Goal: Task Accomplishment & Management: Complete application form

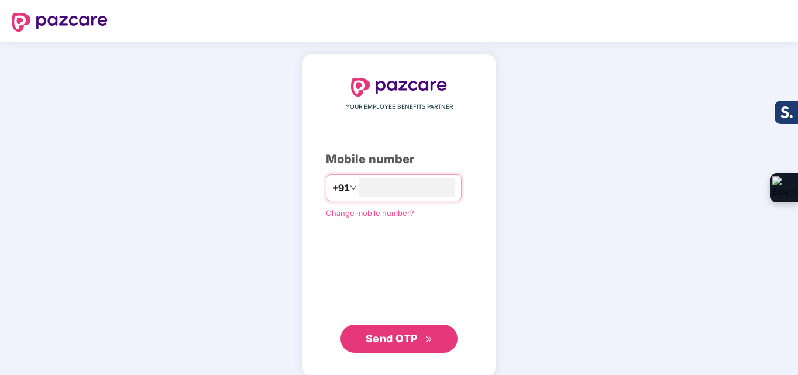
type input "**********"
click at [418, 336] on span "Send OTP" at bounding box center [399, 337] width 67 height 16
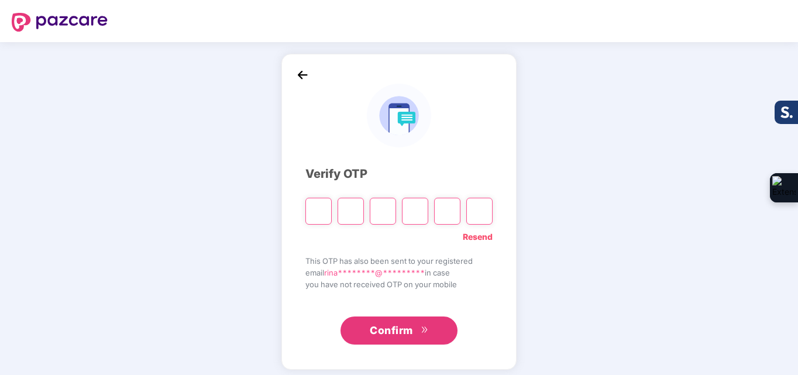
type input "*"
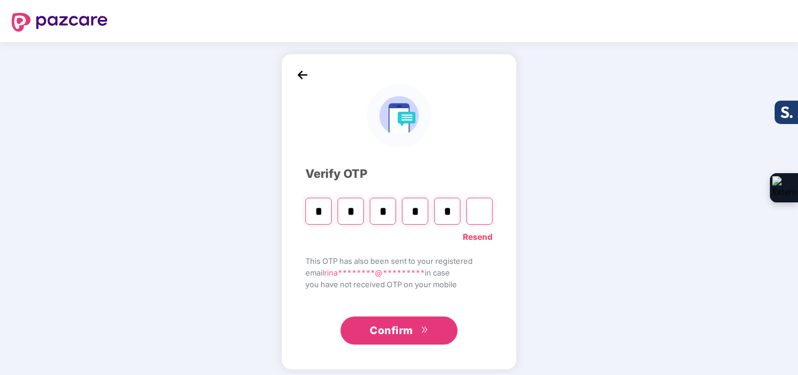
type input "*"
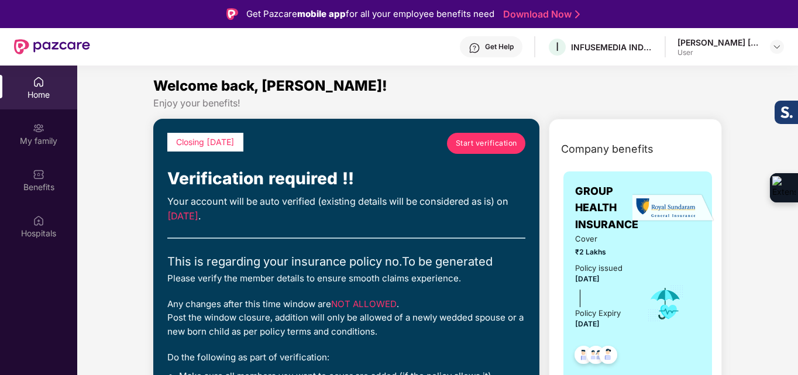
click at [480, 139] on span "Start verification" at bounding box center [486, 143] width 61 height 11
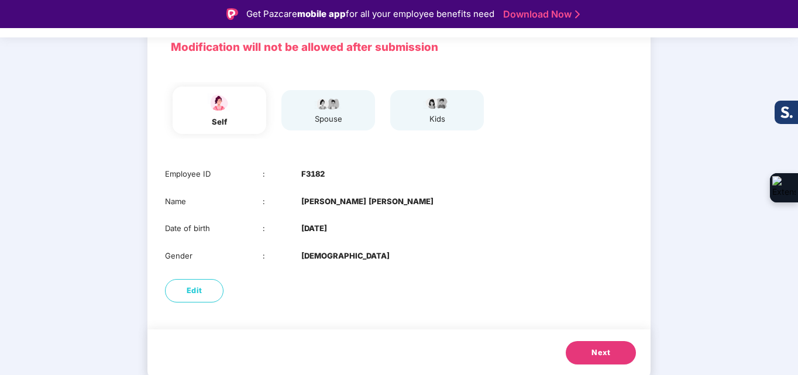
scroll to position [28, 0]
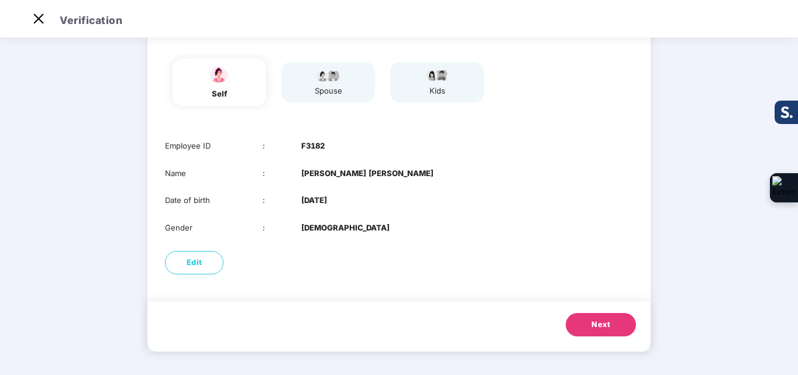
click at [625, 325] on button "Next" at bounding box center [601, 324] width 70 height 23
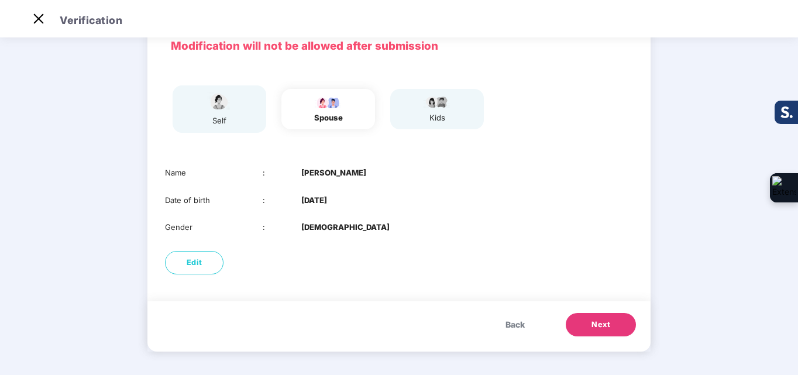
scroll to position [61, 0]
click at [625, 325] on button "Next" at bounding box center [601, 324] width 70 height 23
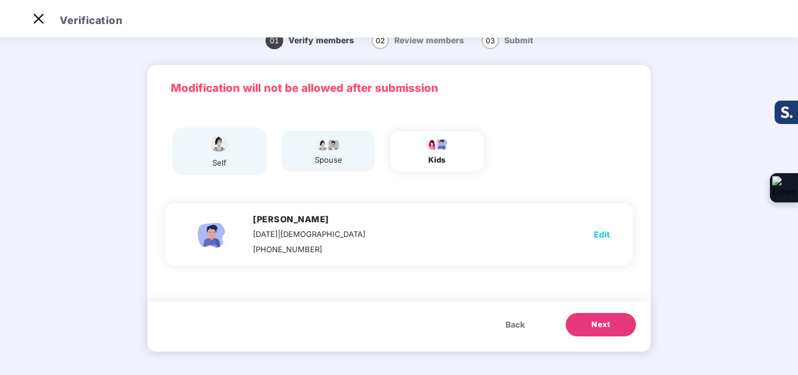
scroll to position [19, 0]
click at [535, 328] on button "Back" at bounding box center [515, 324] width 43 height 23
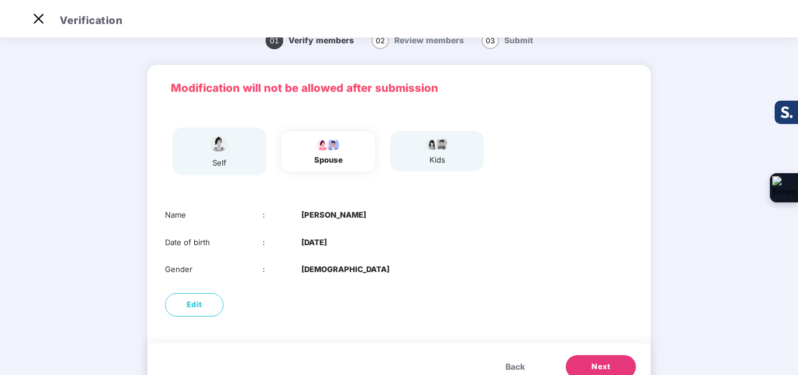
scroll to position [61, 0]
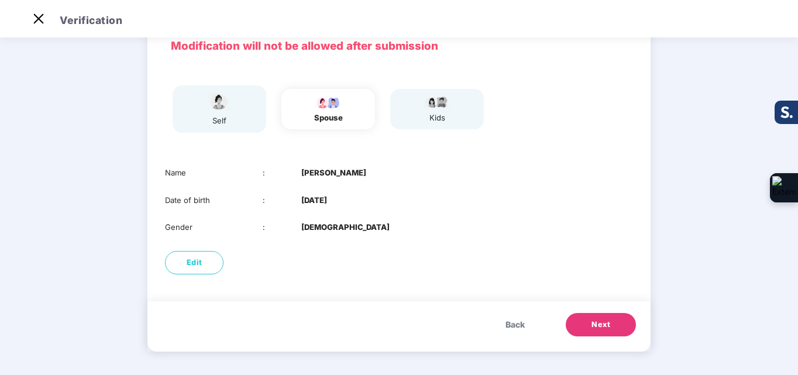
click at [613, 317] on button "Next" at bounding box center [601, 324] width 70 height 23
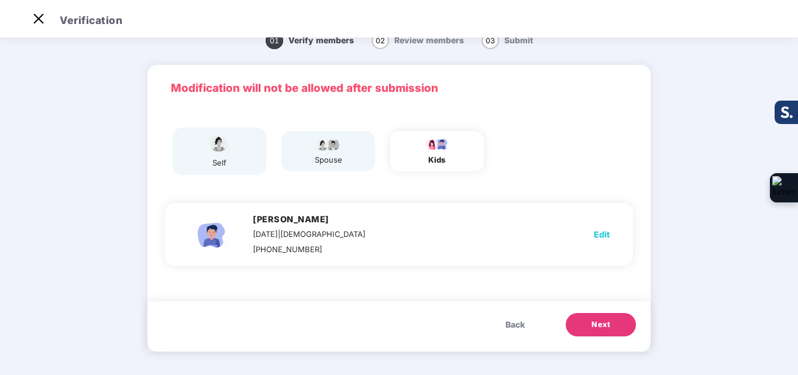
click at [530, 331] on button "Back" at bounding box center [515, 324] width 43 height 23
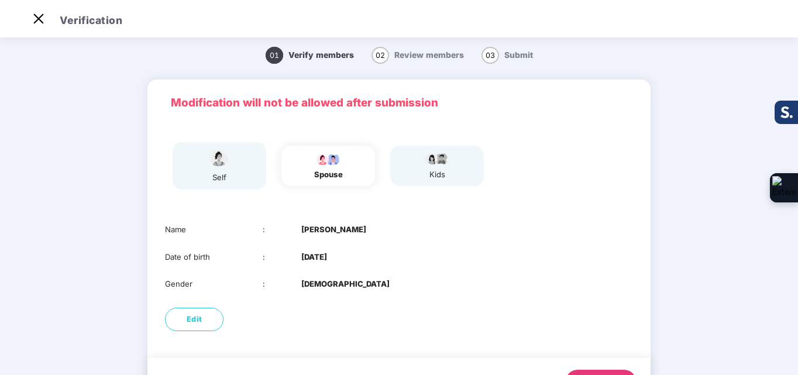
scroll to position [0, 0]
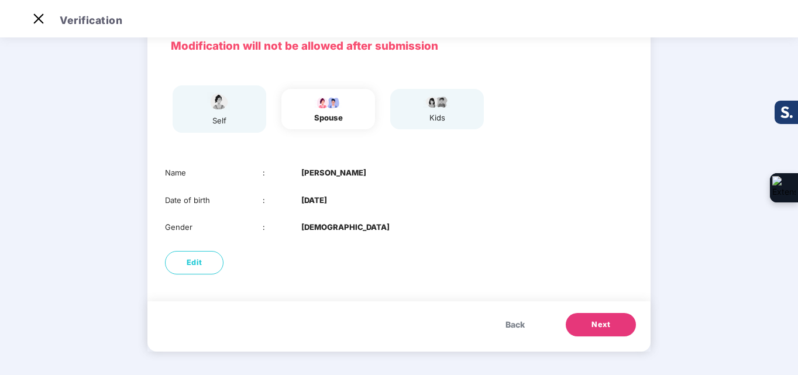
click at [593, 317] on button "Next" at bounding box center [601, 324] width 70 height 23
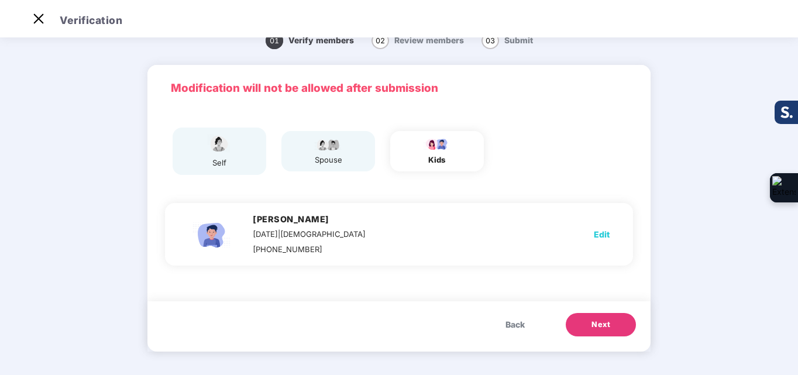
click at [593, 317] on button "Next" at bounding box center [601, 324] width 70 height 23
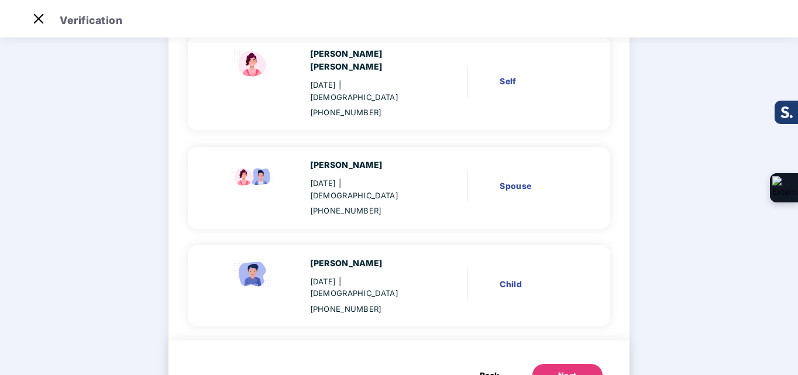
scroll to position [121, 0]
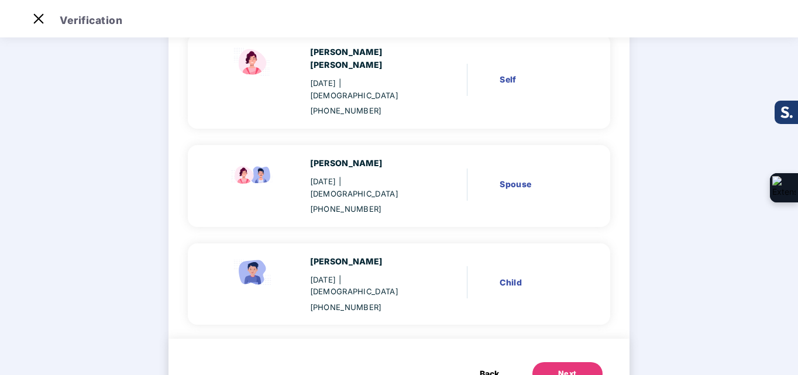
click at [566, 368] on div "Next" at bounding box center [567, 374] width 19 height 12
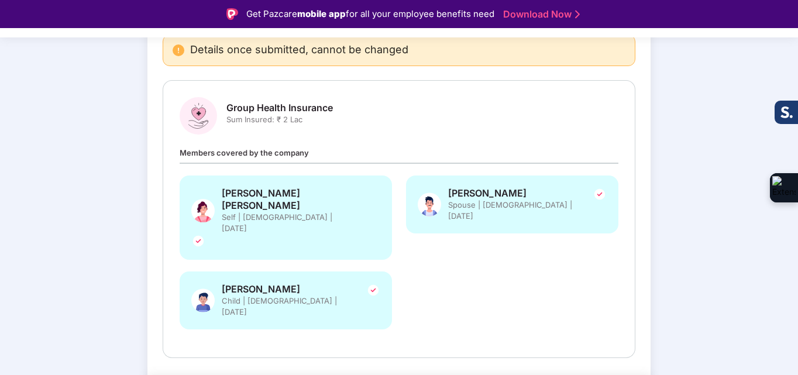
scroll to position [28, 0]
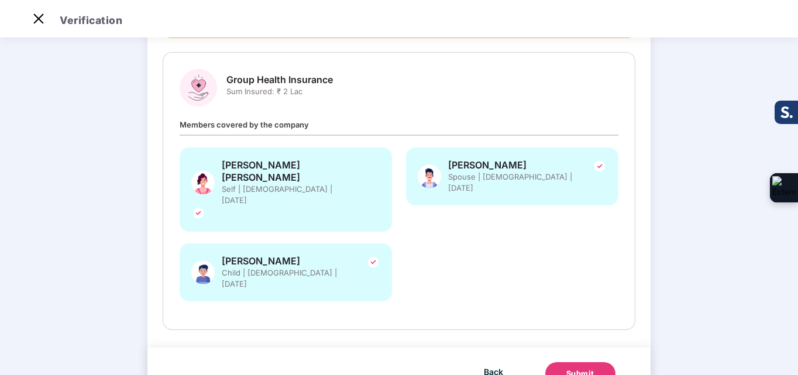
click at [569, 362] on button "Submit" at bounding box center [580, 373] width 70 height 23
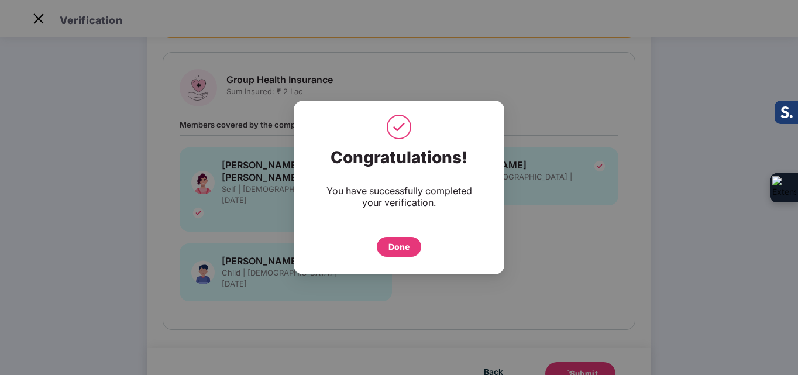
click at [401, 244] on div "Done" at bounding box center [399, 246] width 21 height 13
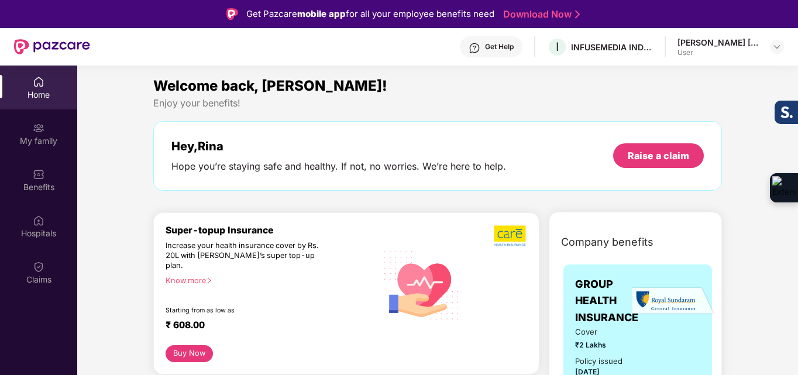
click at [748, 54] on div "User" at bounding box center [719, 52] width 82 height 9
click at [764, 39] on div "Rina Hari Rabari User" at bounding box center [731, 47] width 106 height 20
click at [763, 39] on div "Rina Hari Rabari User" at bounding box center [731, 47] width 106 height 20
click at [756, 51] on div "User" at bounding box center [719, 52] width 82 height 9
click at [778, 48] on img at bounding box center [776, 46] width 9 height 9
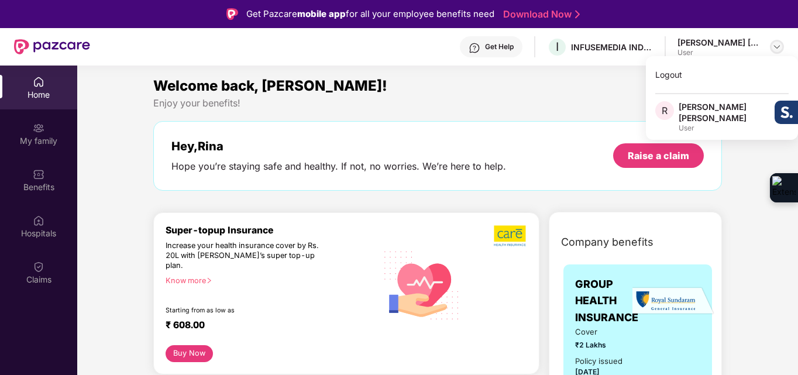
click at [778, 48] on img at bounding box center [776, 46] width 9 height 9
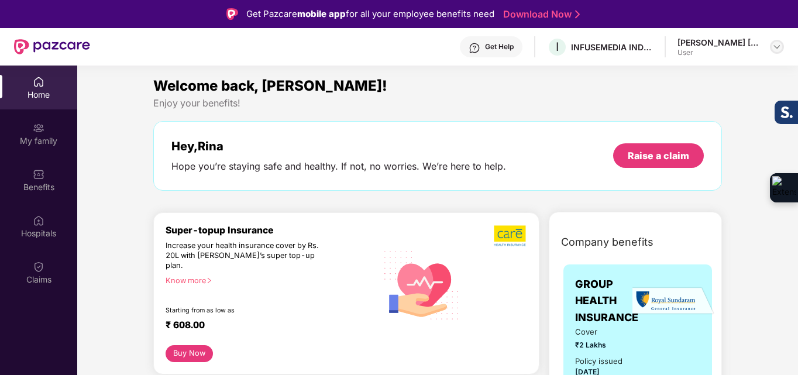
click at [778, 48] on img at bounding box center [776, 46] width 9 height 9
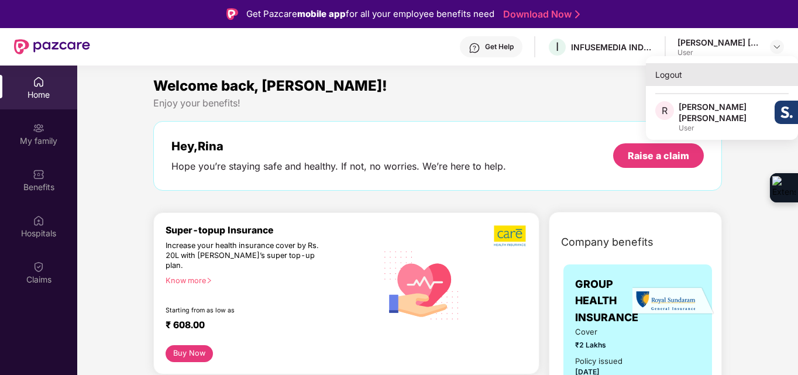
click at [669, 78] on div "Logout" at bounding box center [722, 74] width 152 height 23
